Goal: Check status: Check status

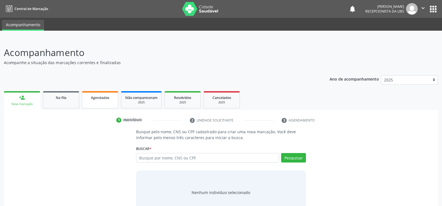
click at [109, 96] on span "Agendados" at bounding box center [100, 97] width 18 height 5
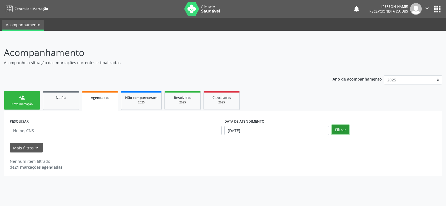
click at [341, 129] on button "Filtrar" at bounding box center [341, 129] width 18 height 9
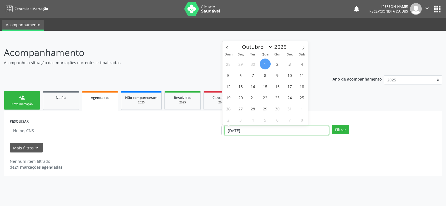
click at [261, 131] on input "[DATE]" at bounding box center [277, 130] width 105 height 9
click at [287, 109] on span "31" at bounding box center [289, 108] width 11 height 11
type input "[DATE]"
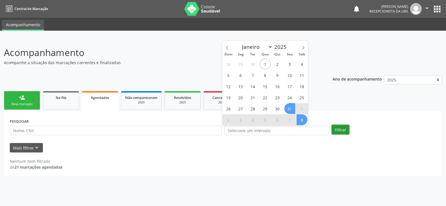
click at [337, 129] on button "Filtrar" at bounding box center [341, 129] width 18 height 9
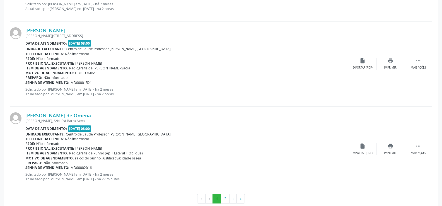
scroll to position [1267, 0]
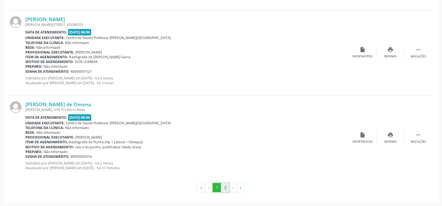
click at [223, 185] on button "2" at bounding box center [225, 187] width 9 height 9
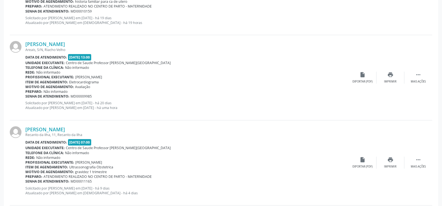
scroll to position [277, 0]
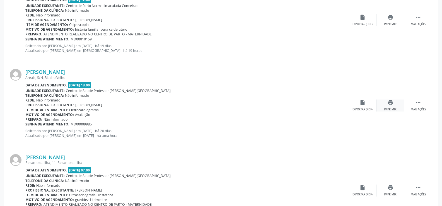
click at [392, 105] on icon "print" at bounding box center [390, 103] width 6 height 6
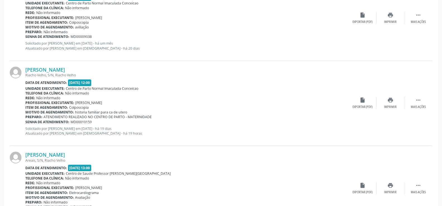
scroll to position [194, 0]
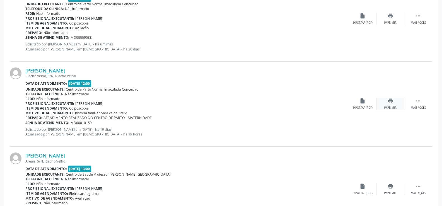
click at [392, 101] on icon "print" at bounding box center [390, 101] width 6 height 6
